Goal: Task Accomplishment & Management: Complete application form

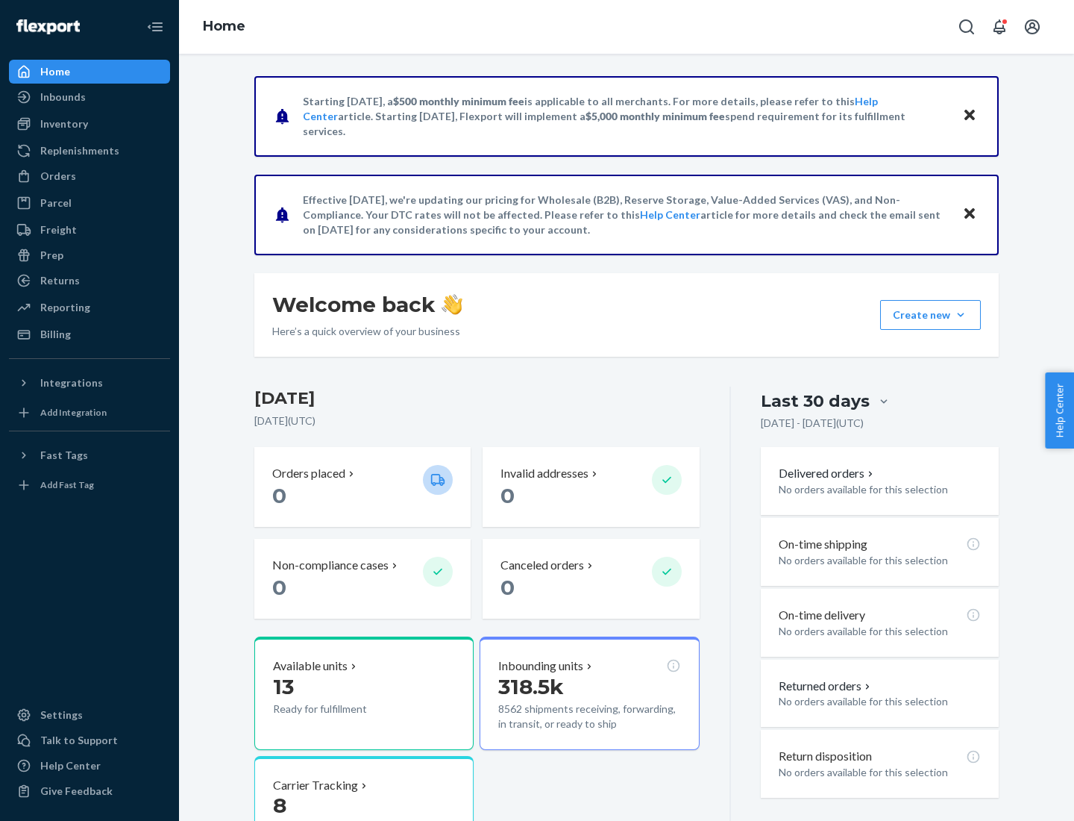
click at [961, 315] on button "Create new Create new inbound Create new order Create new product" at bounding box center [930, 315] width 101 height 30
click at [90, 97] on div "Inbounds" at bounding box center [89, 97] width 158 height 21
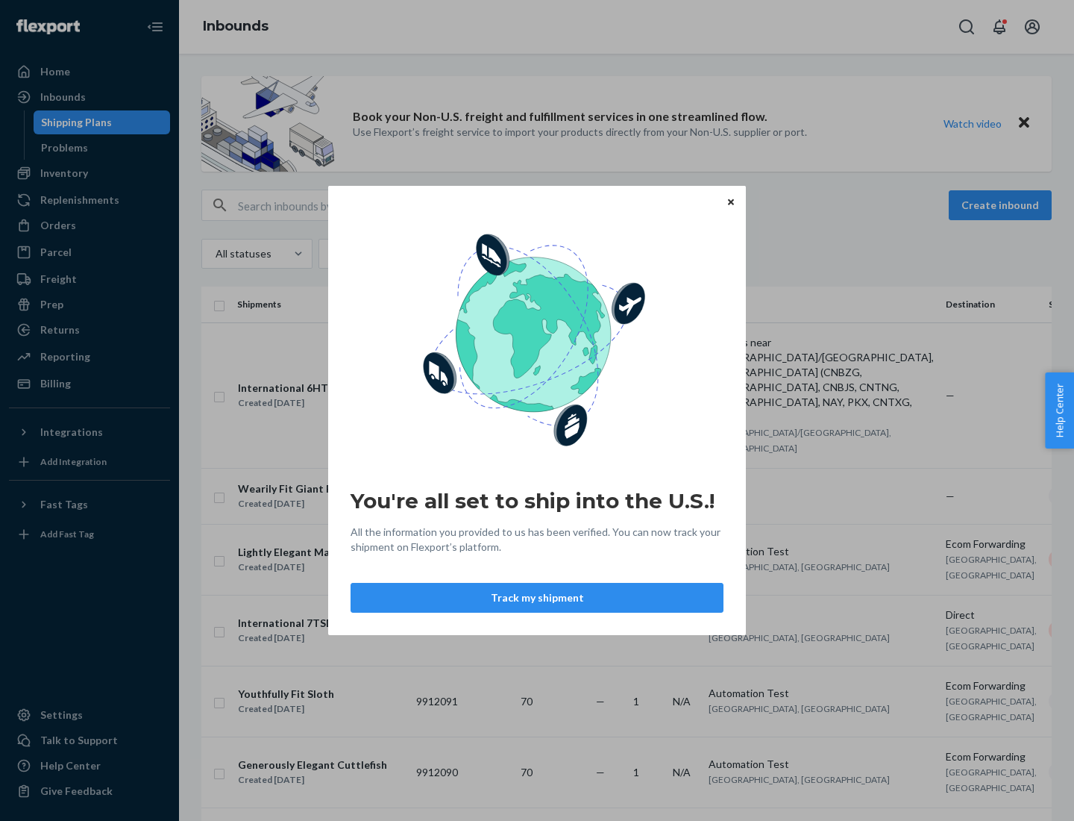
click at [90, 173] on div "You're all set to ship into the U.S.! All the information you provided to us ha…" at bounding box center [537, 410] width 1074 height 821
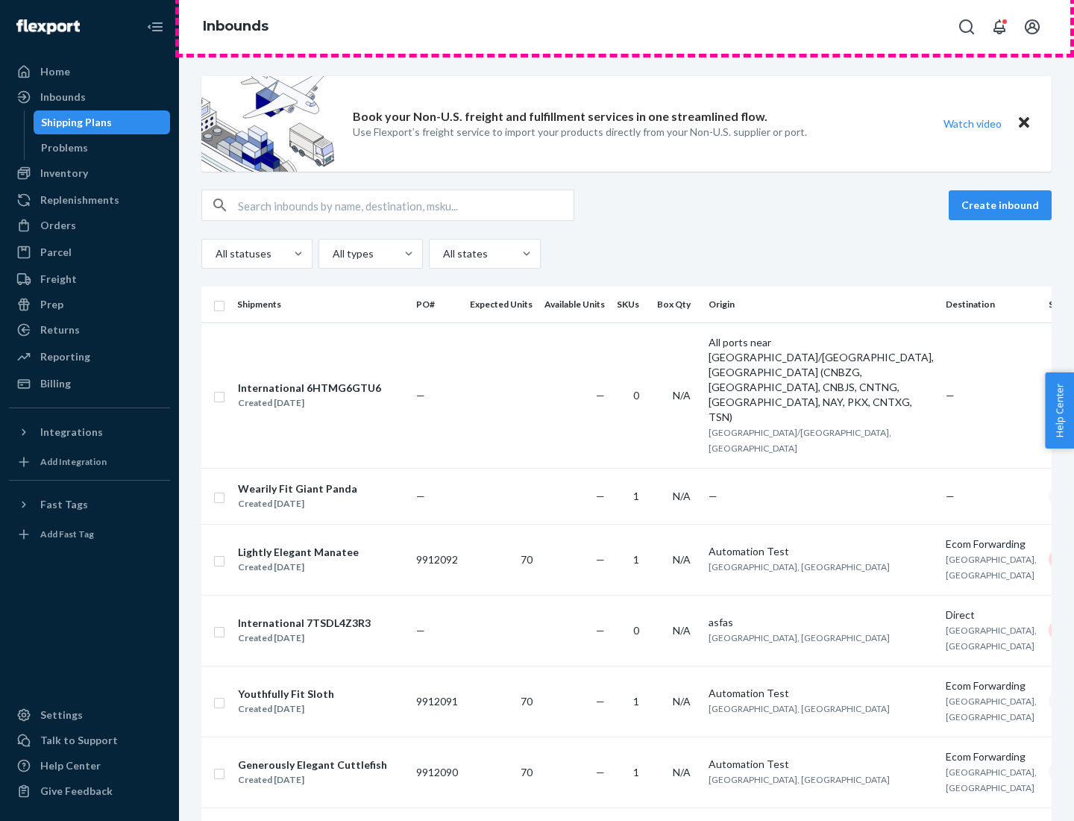
click at [627, 27] on div "Inbounds" at bounding box center [626, 27] width 895 height 54
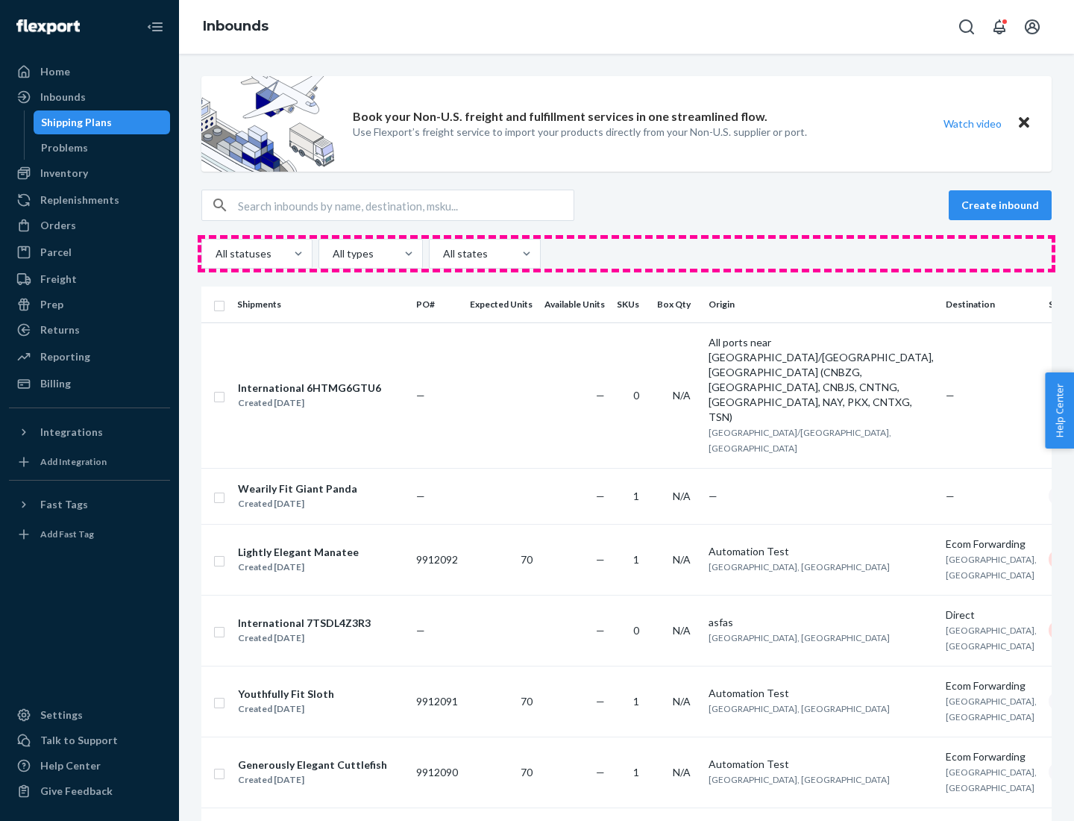
click at [627, 254] on div "All statuses All types All states" at bounding box center [626, 254] width 850 height 30
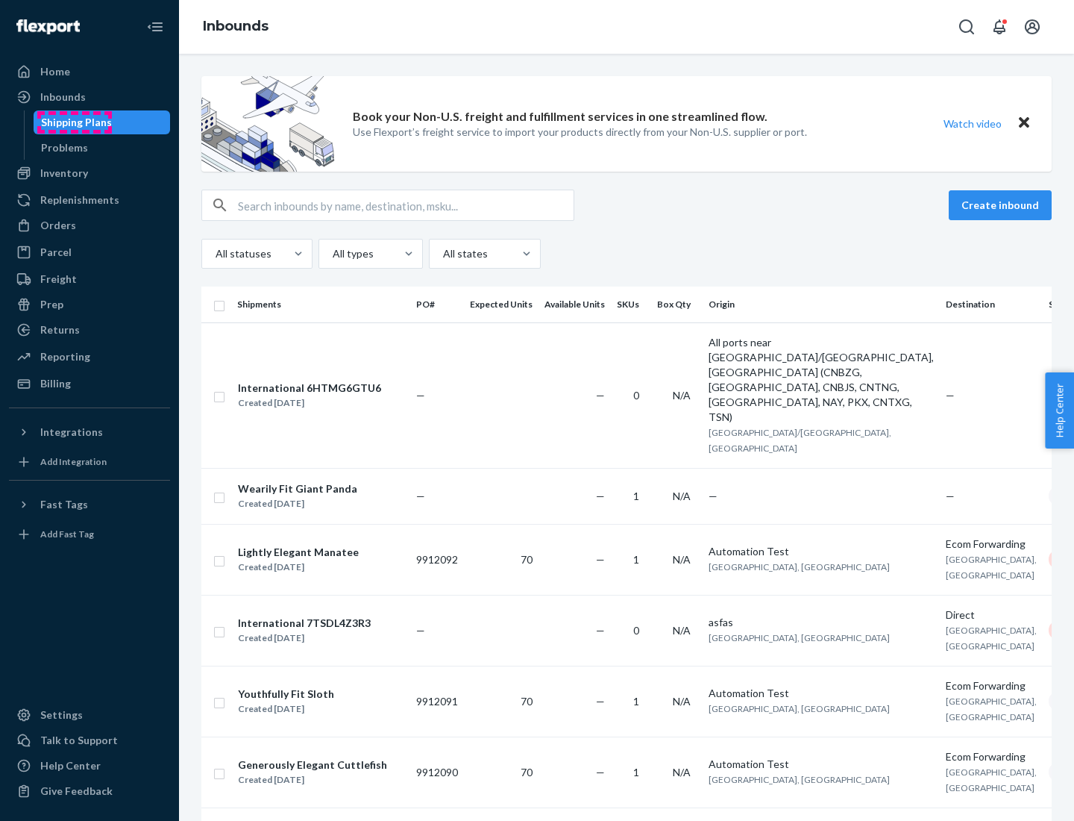
click at [74, 122] on div "Shipping Plans" at bounding box center [76, 122] width 71 height 15
click at [1003, 205] on button "Create inbound" at bounding box center [1000, 205] width 103 height 30
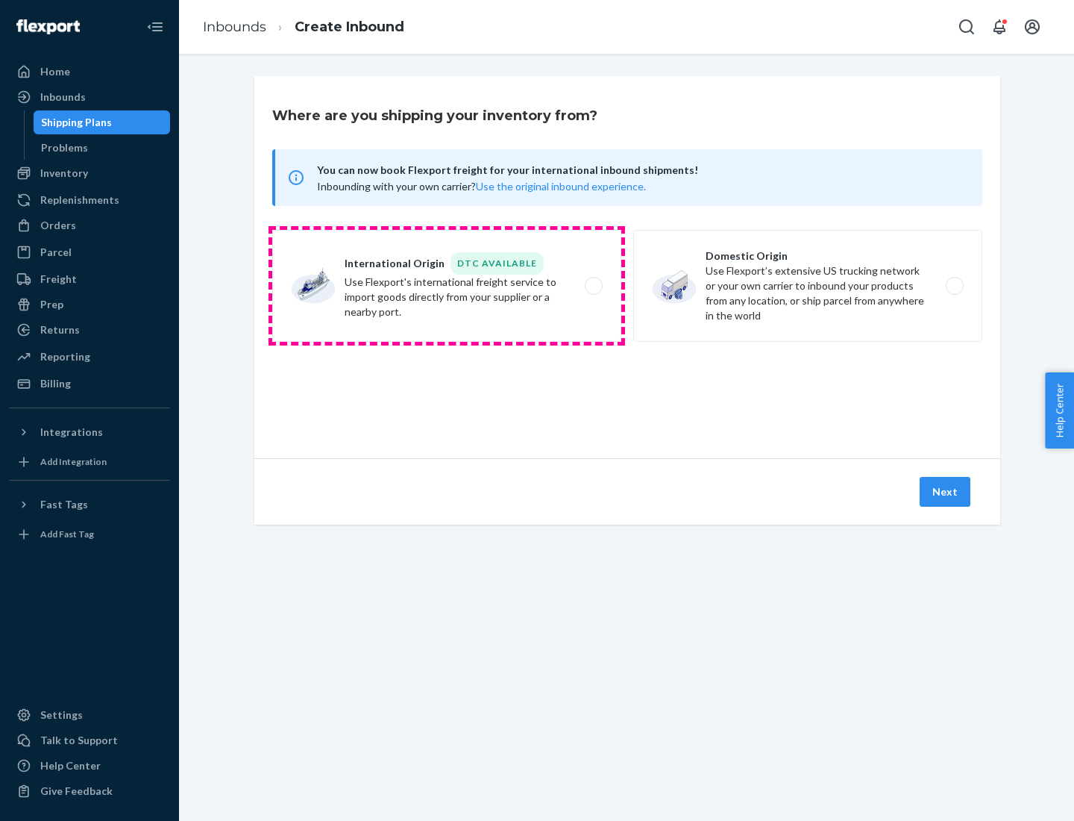
click at [447, 286] on label "International Origin DTC Available Use Flexport's international freight service…" at bounding box center [446, 286] width 349 height 112
click at [593, 286] on input "International Origin DTC Available Use Flexport's international freight service…" at bounding box center [598, 286] width 10 height 10
radio input "true"
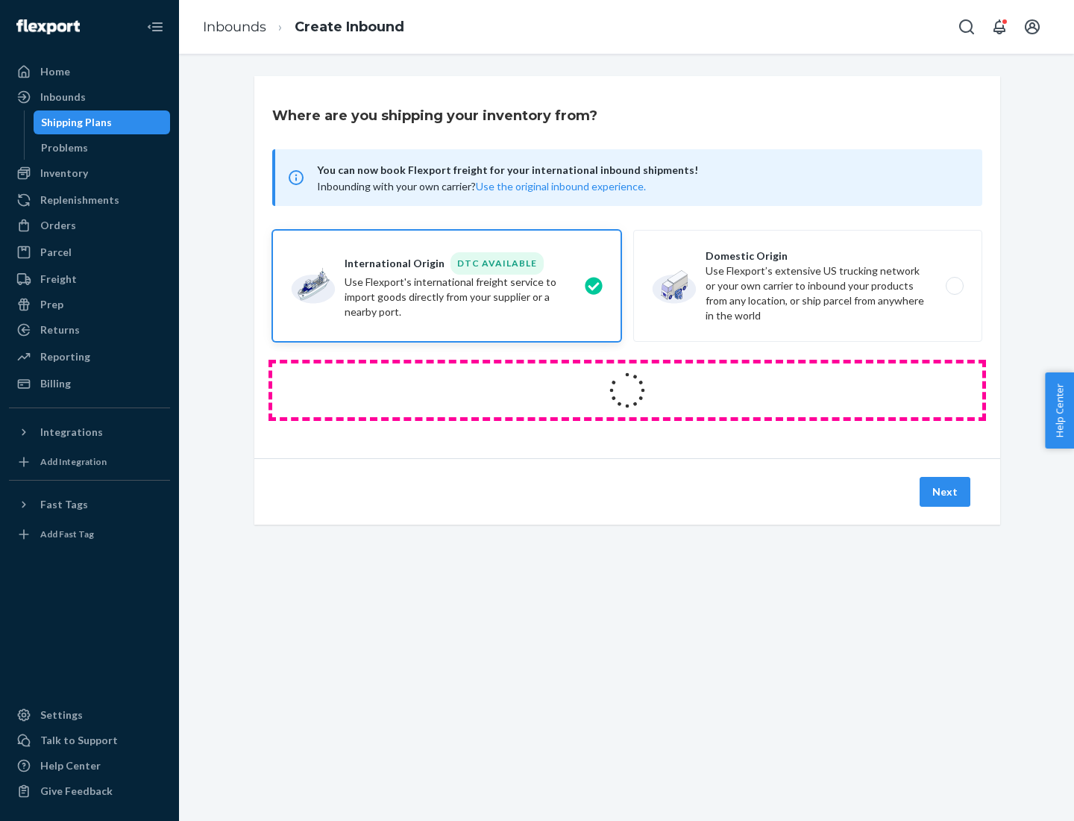
click at [627, 390] on icon at bounding box center [627, 390] width 51 height 51
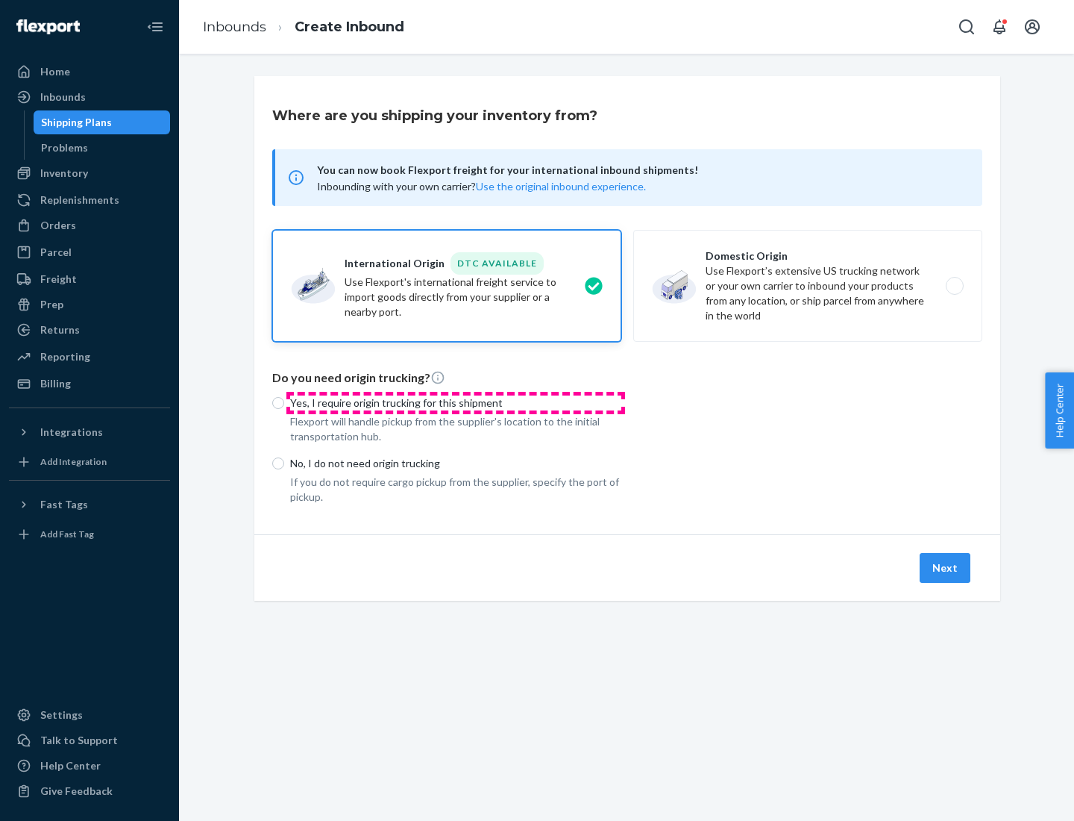
click at [456, 402] on p "Yes, I require origin trucking for this shipment" at bounding box center [455, 402] width 331 height 15
click at [284, 402] on input "Yes, I require origin trucking for this shipment" at bounding box center [278, 403] width 12 height 12
radio input "true"
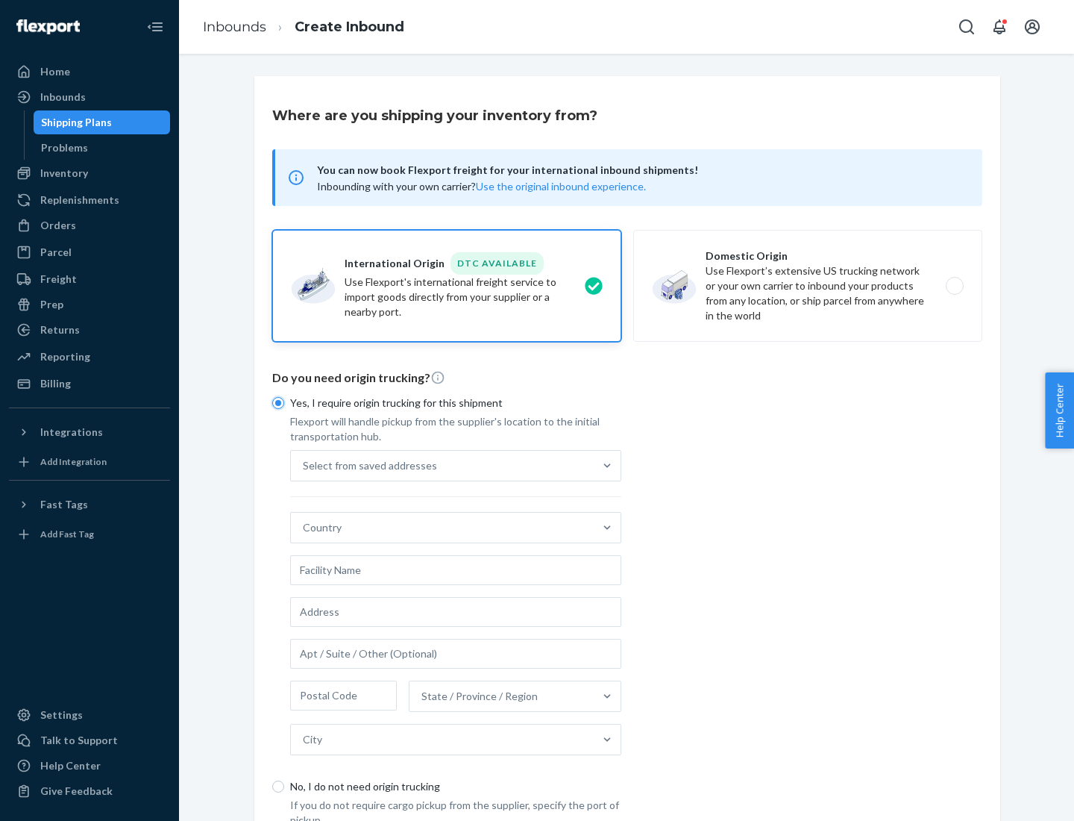
scroll to position [28, 0]
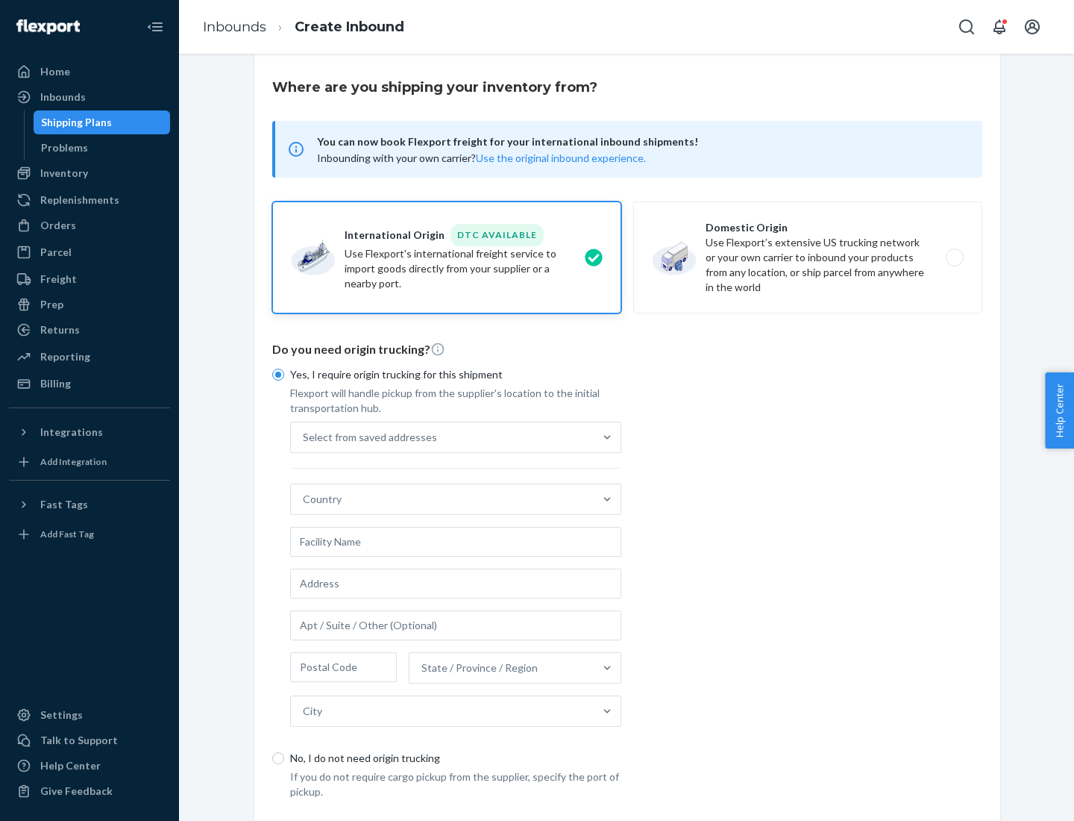
click at [442, 436] on div "Select from saved addresses" at bounding box center [442, 437] width 303 height 30
click at [304, 436] on input "Select from saved addresses" at bounding box center [303, 437] width 1 height 15
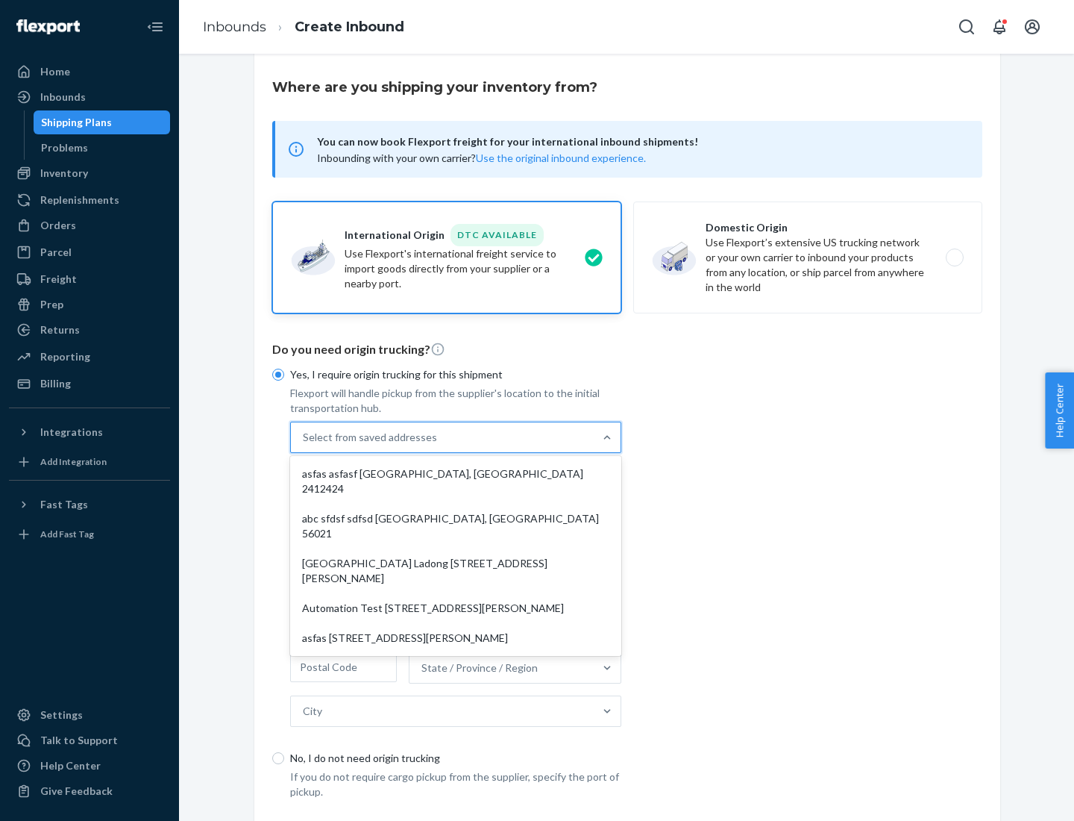
scroll to position [65, 0]
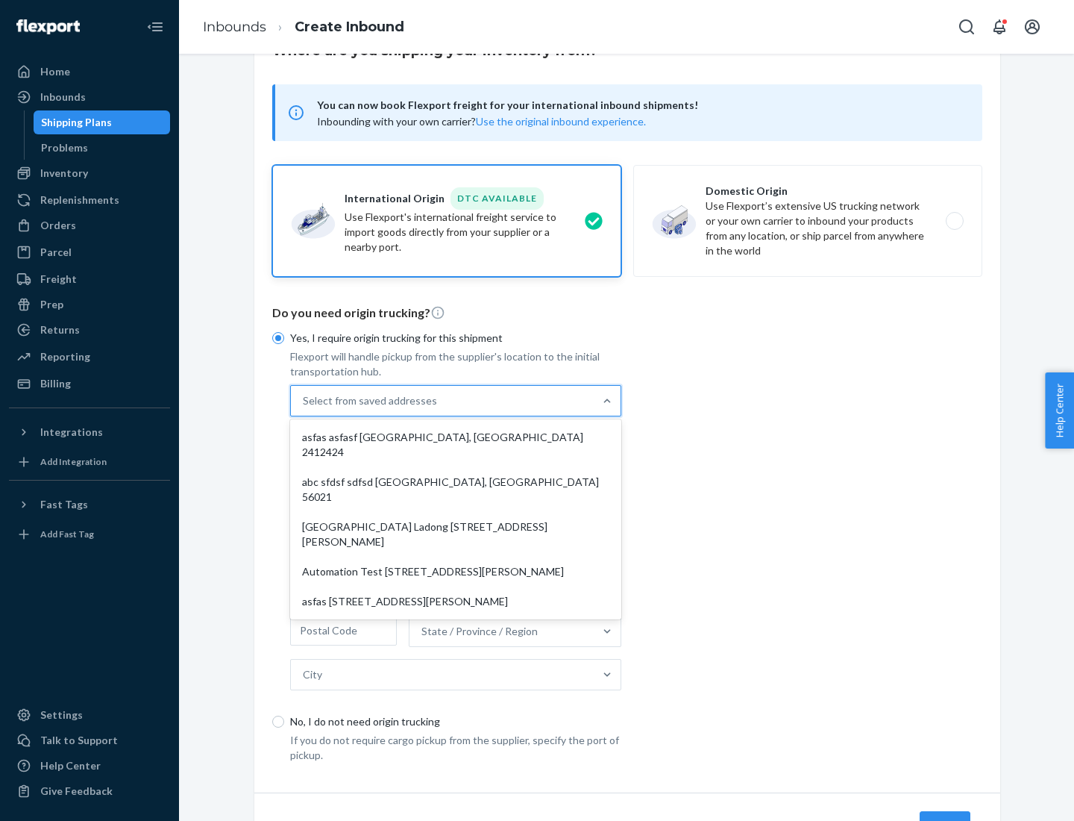
click at [456, 436] on div "asfas asfasf [GEOGRAPHIC_DATA], [GEOGRAPHIC_DATA] 2412424" at bounding box center [455, 444] width 325 height 45
click at [304, 408] on input "option asfas asfasf [GEOGRAPHIC_DATA], [GEOGRAPHIC_DATA] 2412424 focused, 1 of …" at bounding box center [303, 400] width 1 height 15
type input "asfas"
type input "asfasf"
type input "2412424"
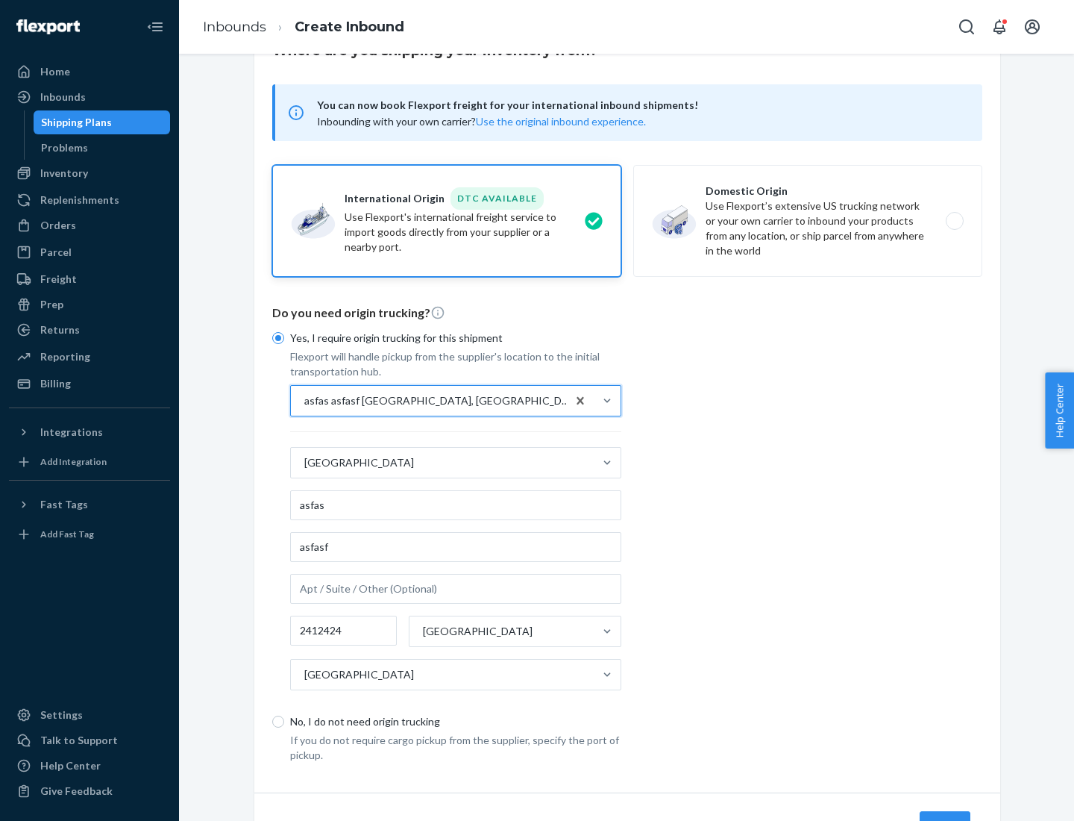
scroll to position [139, 0]
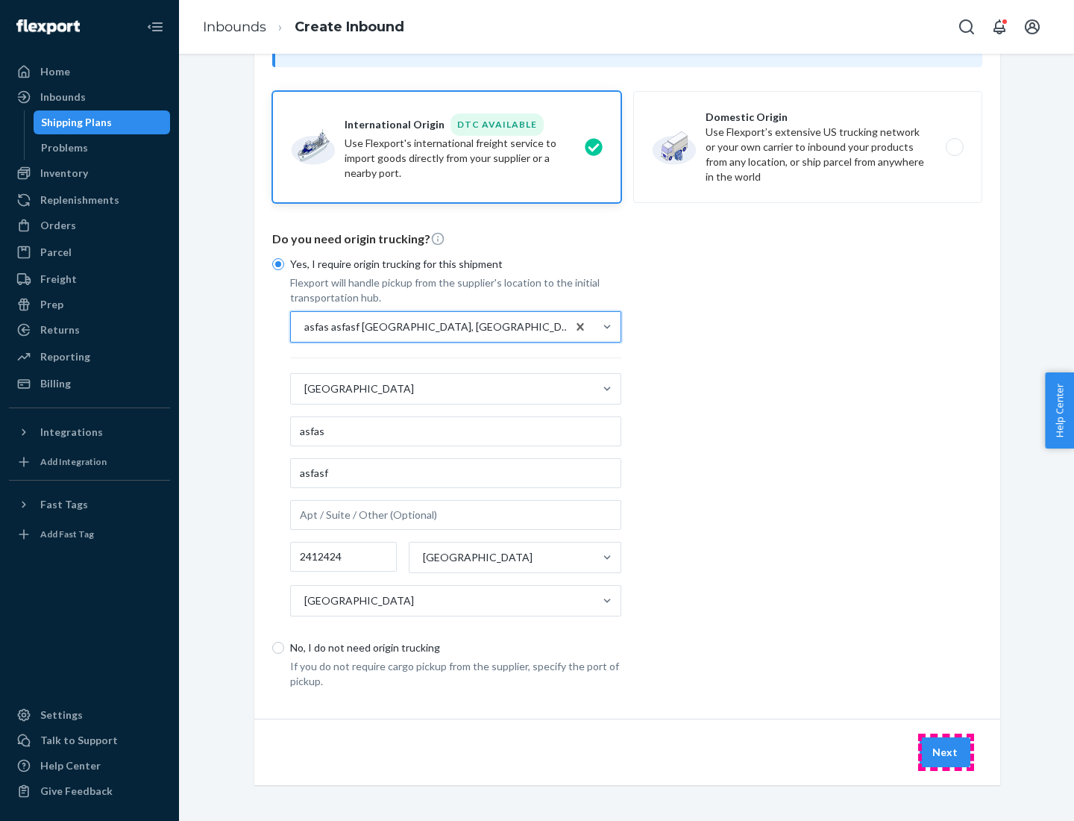
click at [946, 751] on button "Next" at bounding box center [945, 752] width 51 height 30
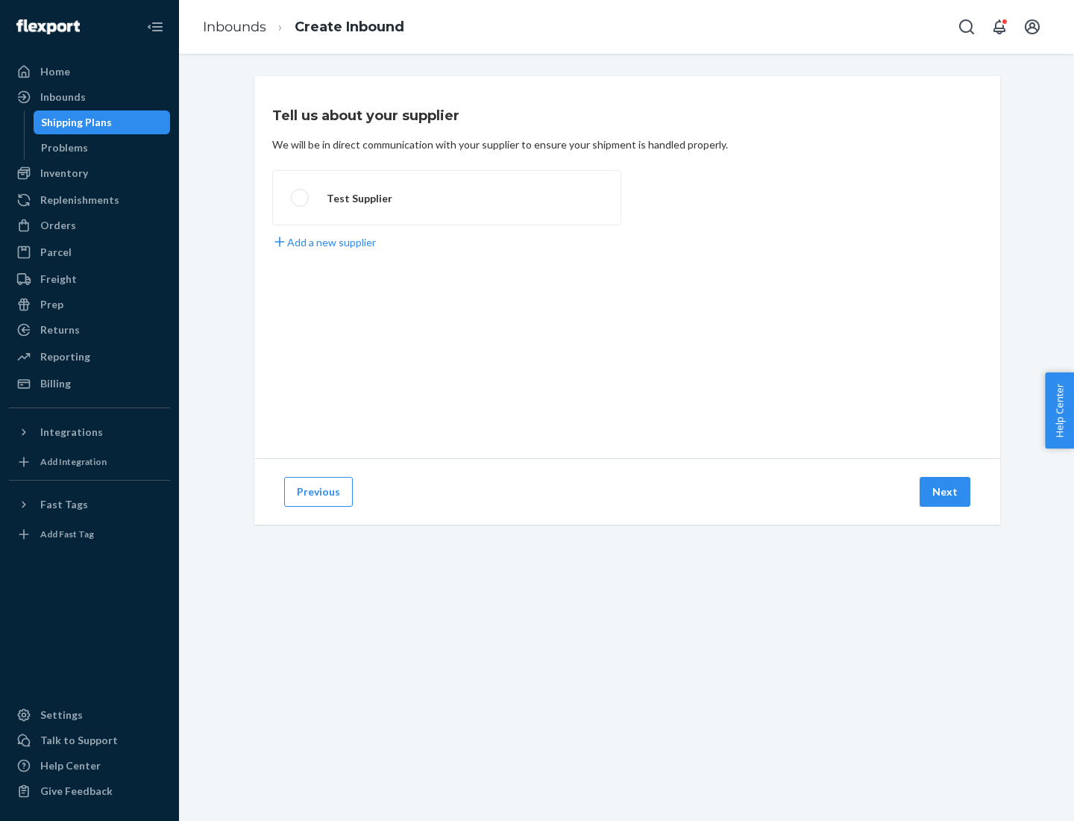
click at [447, 198] on label "Test Supplier" at bounding box center [446, 197] width 349 height 55
click at [301, 198] on input "Test Supplier" at bounding box center [296, 198] width 10 height 10
radio input "true"
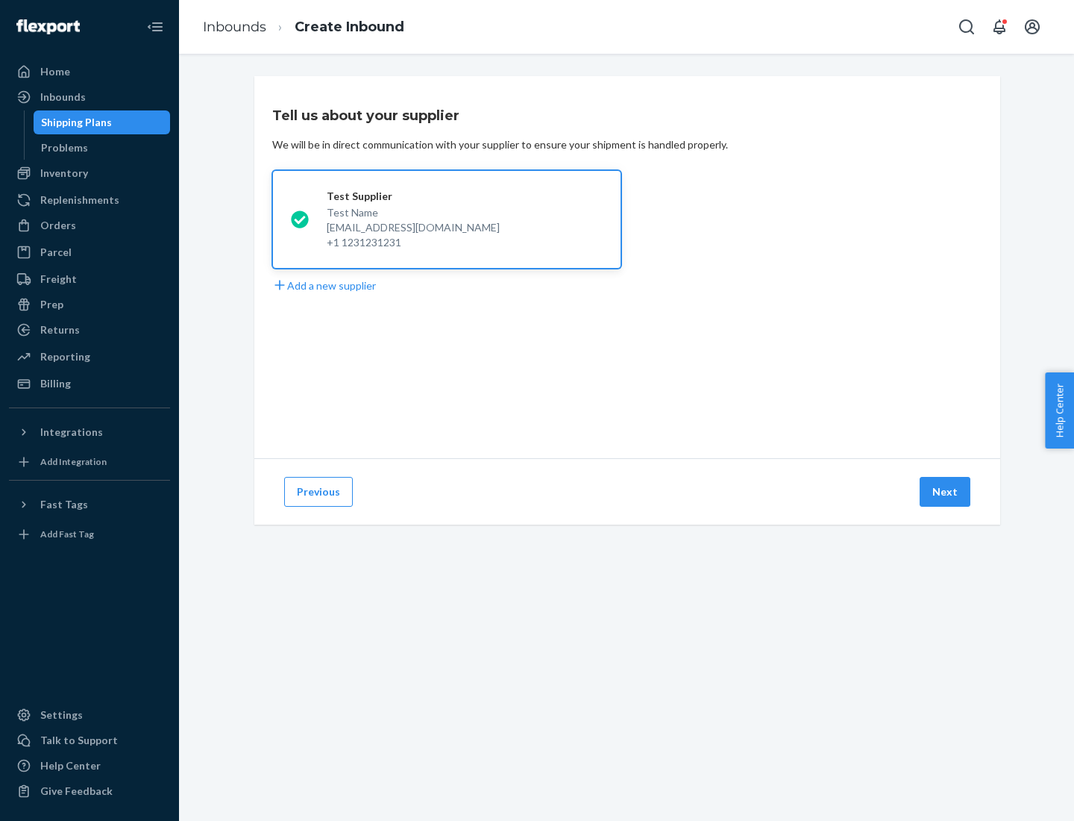
click at [946, 492] on button "Next" at bounding box center [945, 492] width 51 height 30
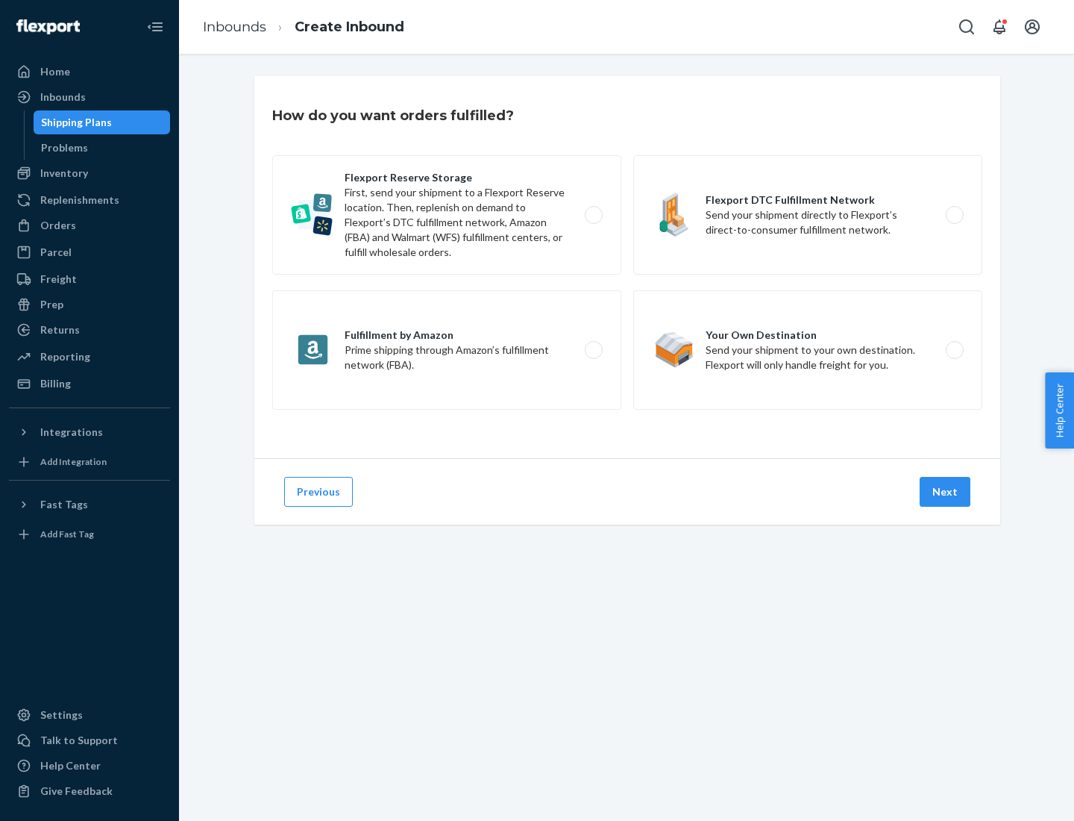
click at [447, 350] on label "Fulfillment by Amazon Prime shipping through Amazon’s fulfillment network (FBA)." at bounding box center [446, 349] width 349 height 119
click at [593, 350] on input "Fulfillment by Amazon Prime shipping through Amazon’s fulfillment network (FBA)." at bounding box center [598, 350] width 10 height 10
radio input "true"
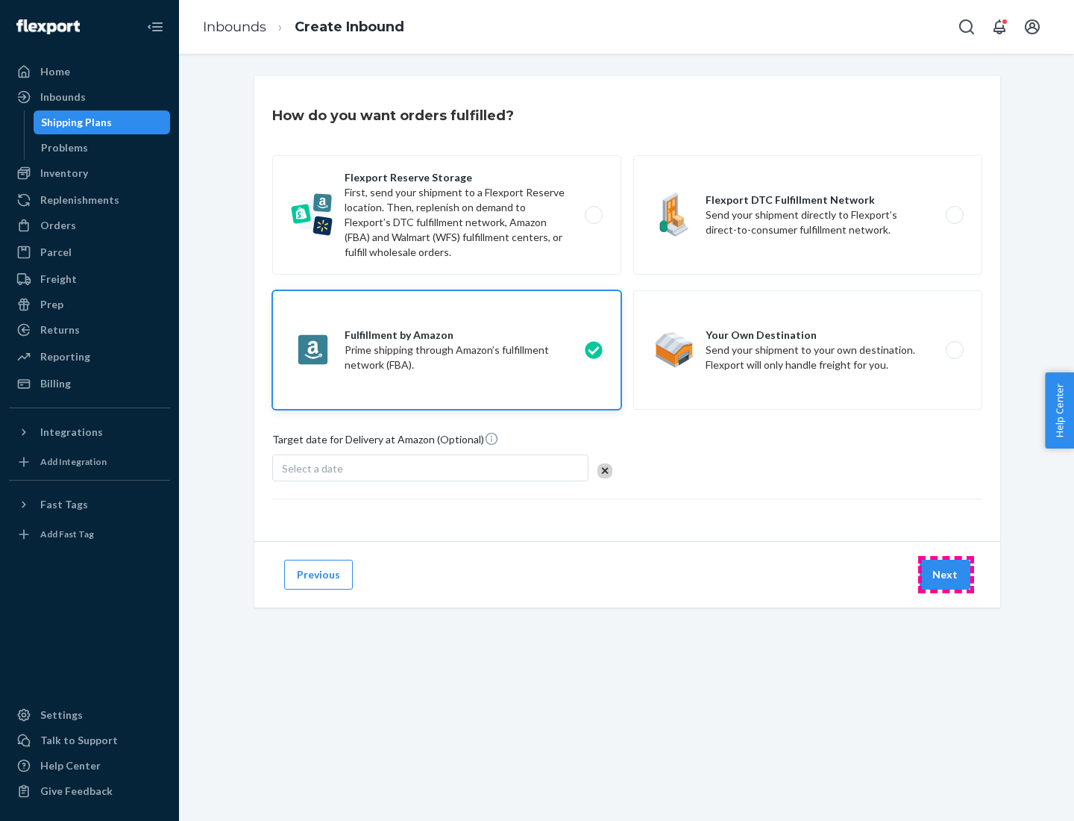
click at [946, 574] on button "Next" at bounding box center [945, 574] width 51 height 30
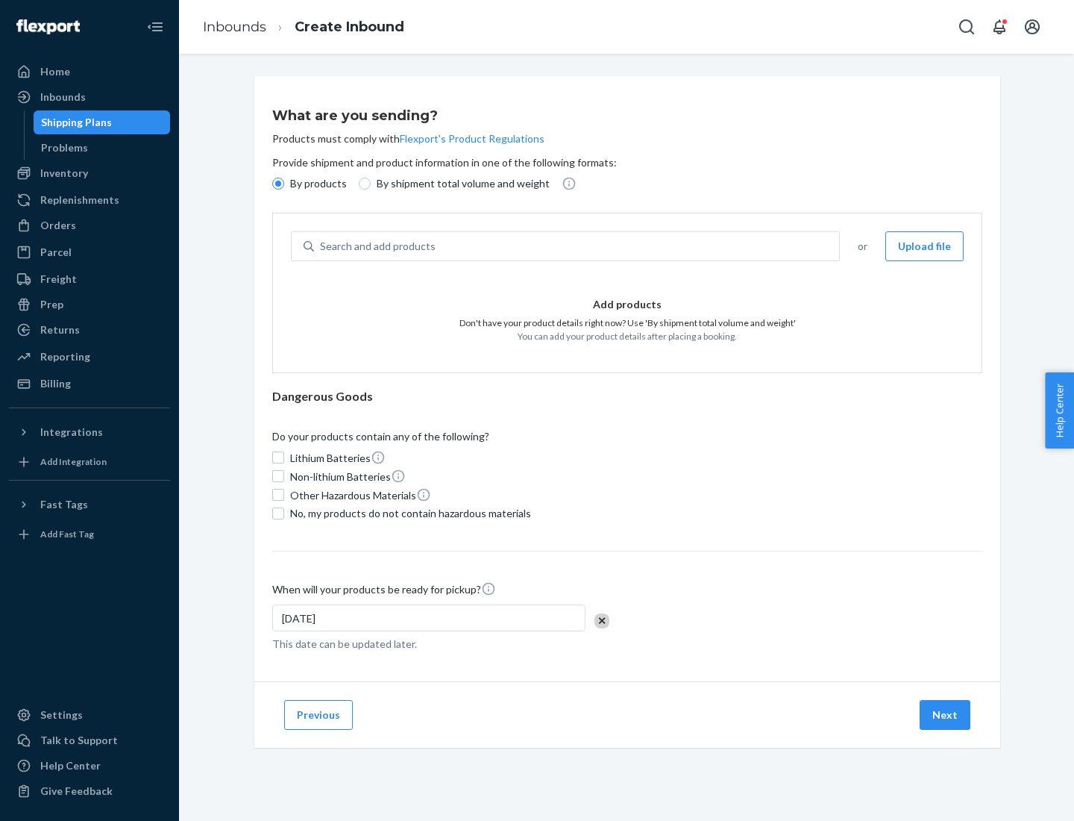
click at [459, 184] on p "By shipment total volume and weight" at bounding box center [463, 183] width 173 height 15
click at [371, 184] on input "By shipment total volume and weight" at bounding box center [365, 184] width 12 height 12
radio input "true"
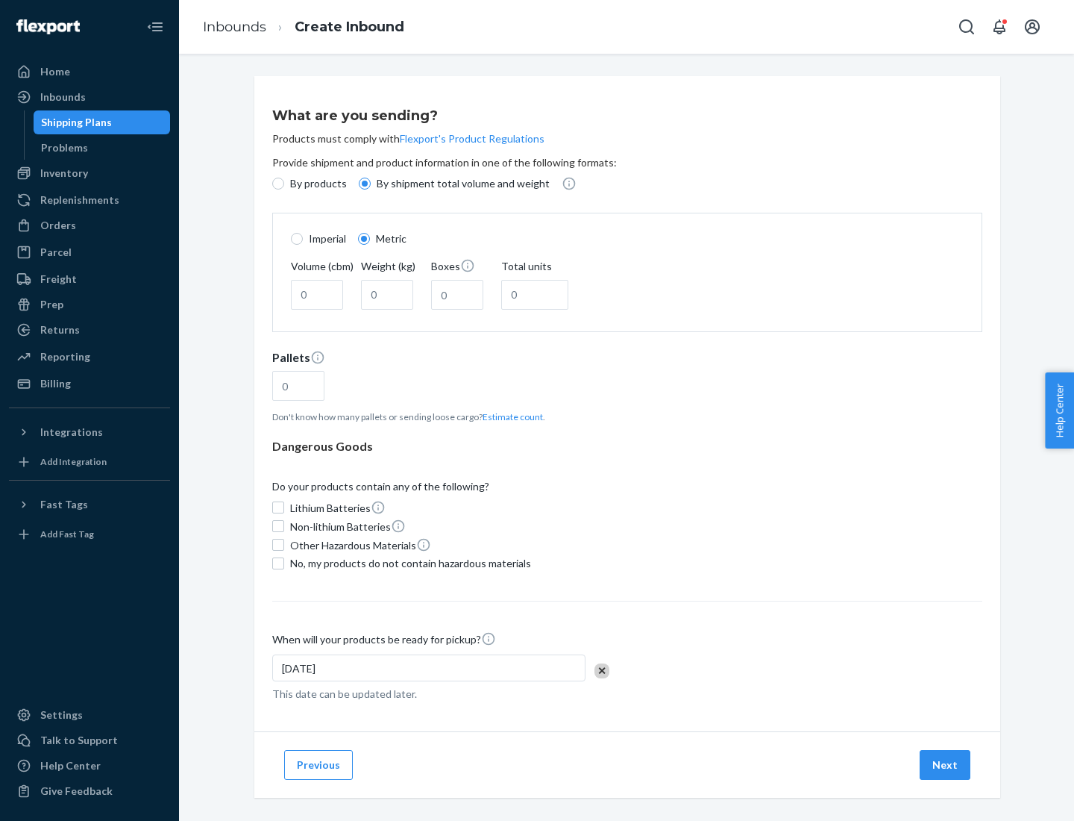
click at [317, 184] on p "By products" at bounding box center [318, 183] width 57 height 15
click at [284, 184] on input "By products" at bounding box center [278, 184] width 12 height 12
radio input "true"
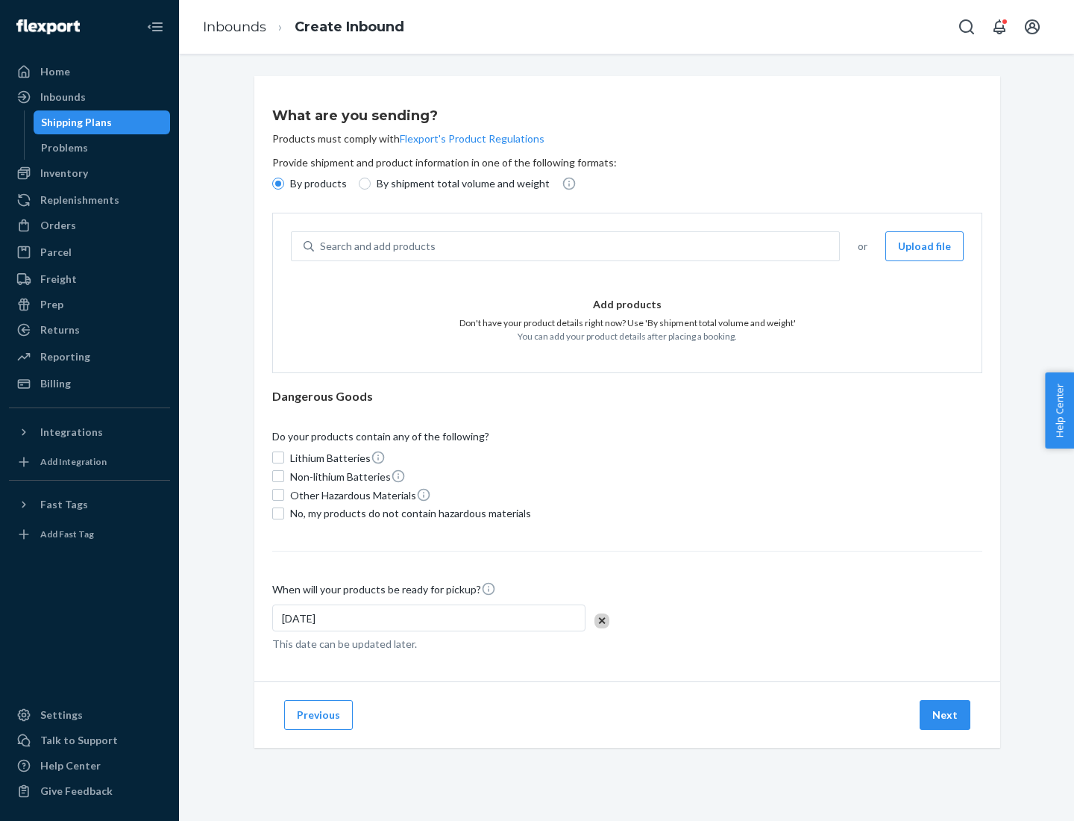
click at [577, 246] on div "Search and add products" at bounding box center [576, 246] width 525 height 27
click at [322, 246] on input "Search and add products" at bounding box center [320, 246] width 1 height 15
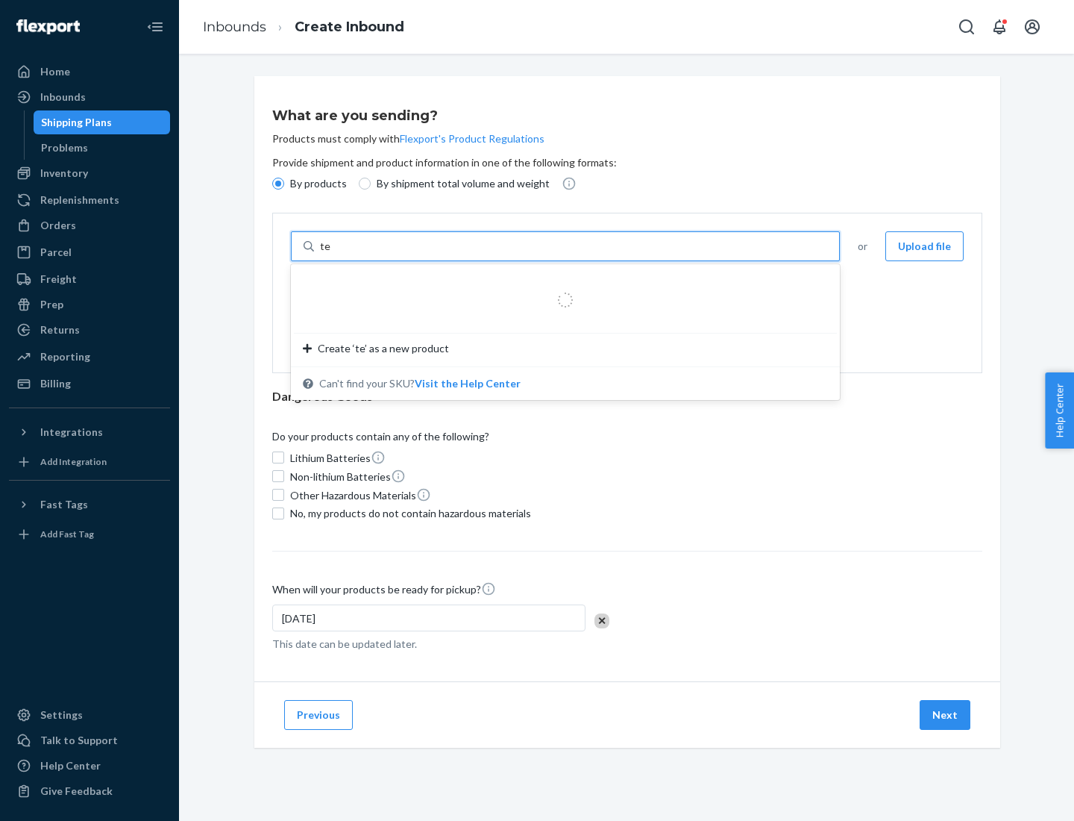
type input "test"
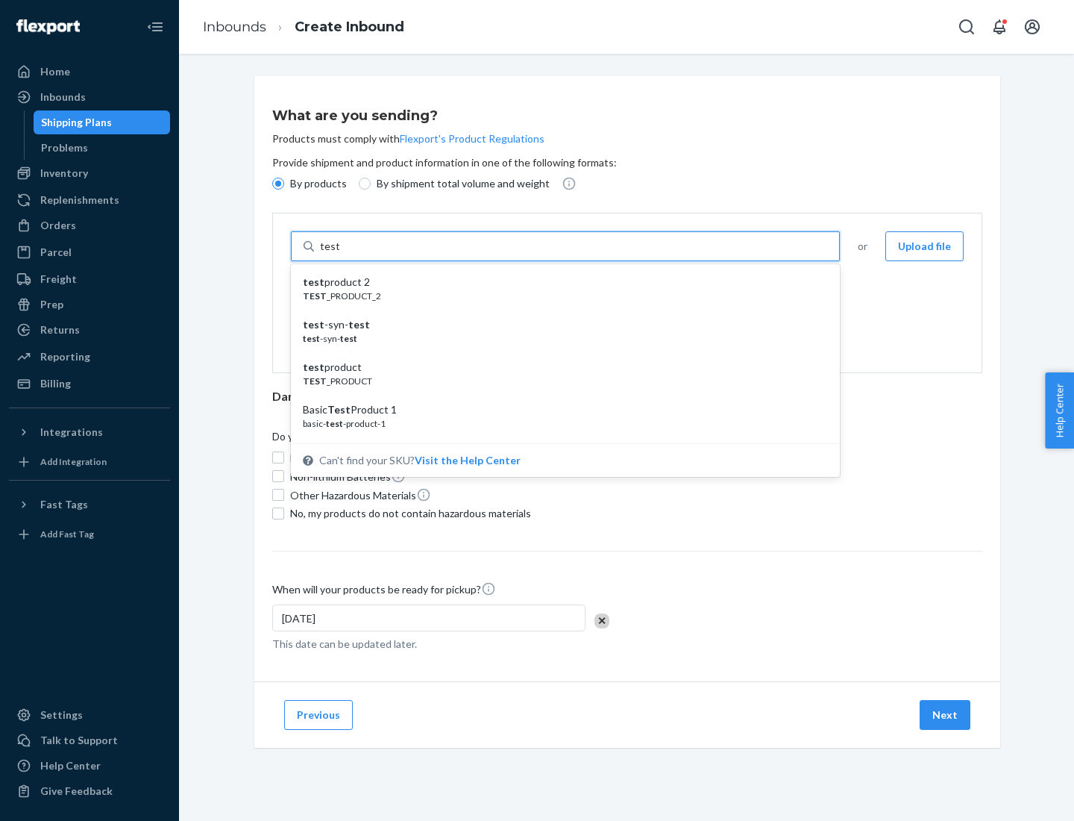
click at [560, 282] on div "test product 2" at bounding box center [559, 282] width 513 height 15
click at [339, 254] on input "test" at bounding box center [329, 246] width 19 height 15
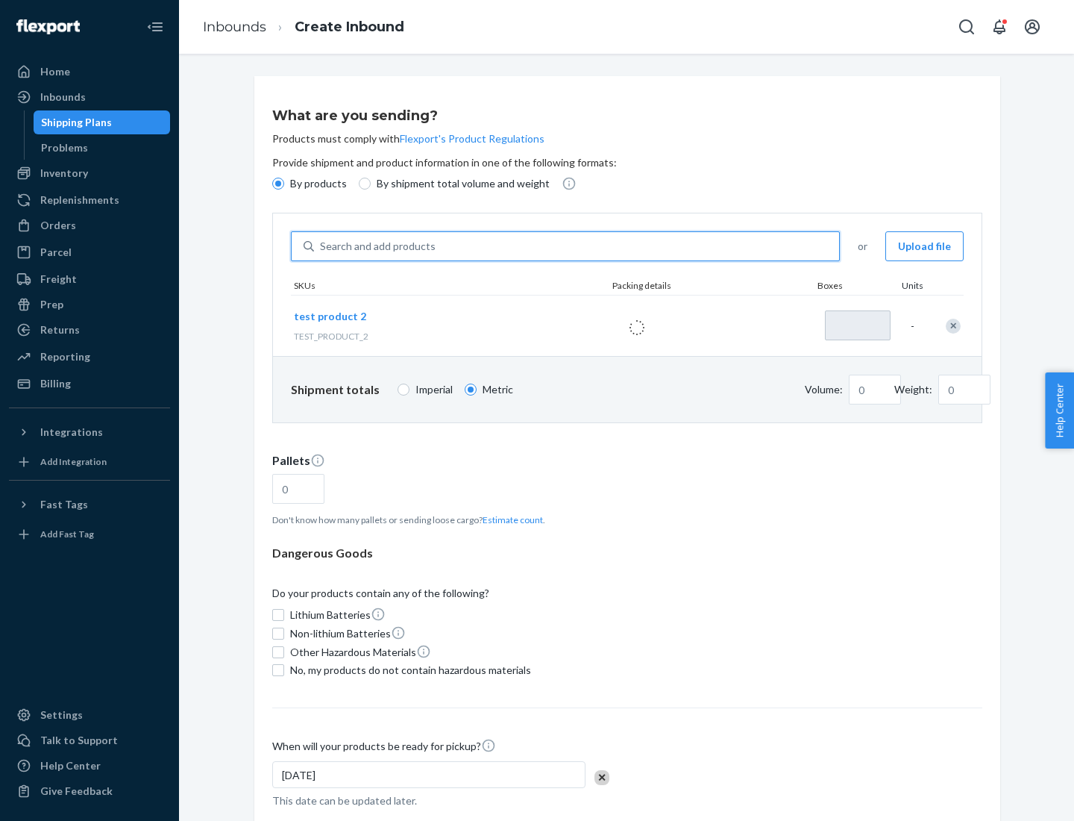
type input "1"
type input "0.02"
type input "22.23"
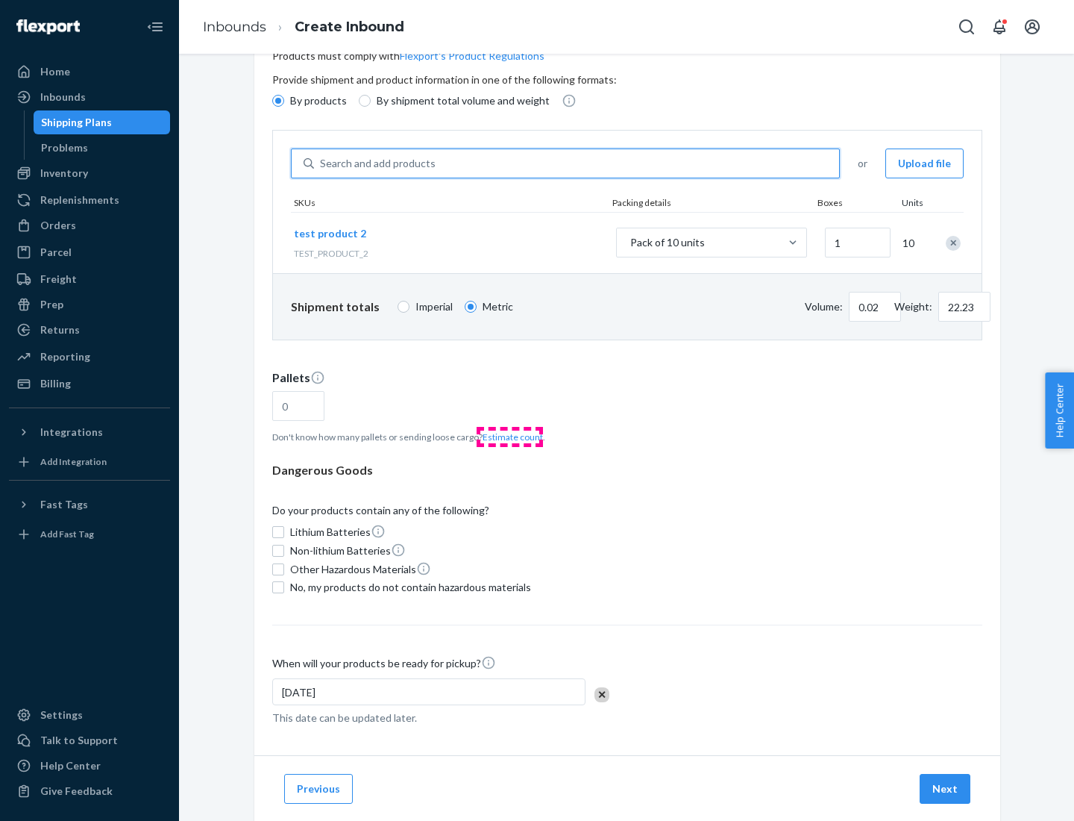
click at [509, 436] on button "Estimate count" at bounding box center [513, 436] width 60 height 13
type input "1"
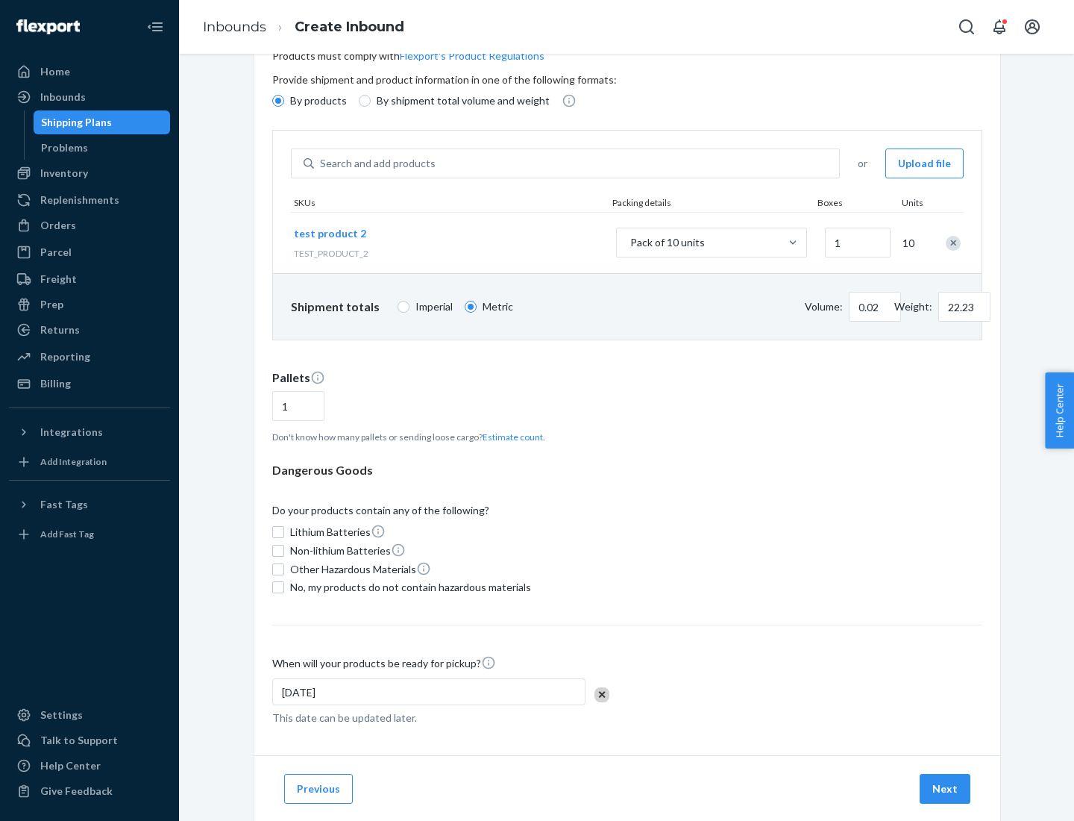
scroll to position [119, 0]
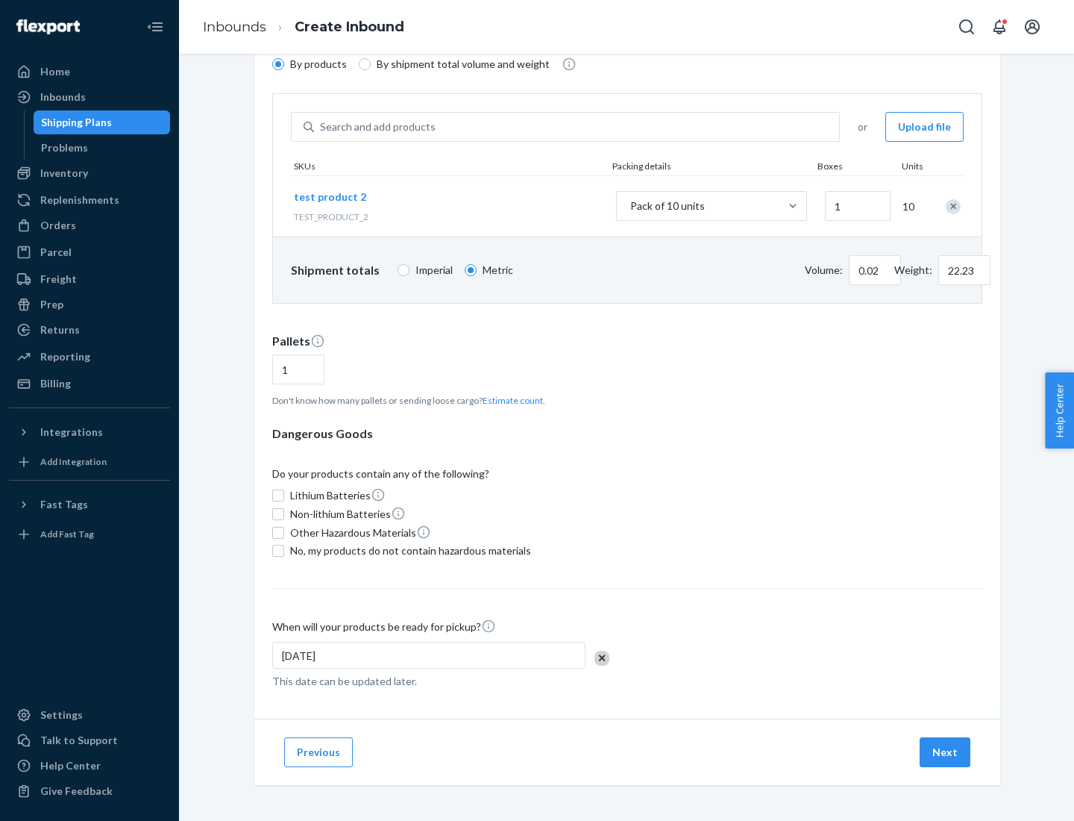
click at [408, 551] on span "No, my products do not contain hazardous materials" at bounding box center [410, 550] width 241 height 15
click at [284, 551] on input "No, my products do not contain hazardous materials" at bounding box center [278, 551] width 12 height 12
checkbox input "true"
click at [946, 752] on button "Next" at bounding box center [945, 752] width 51 height 30
